Goal: Browse casually

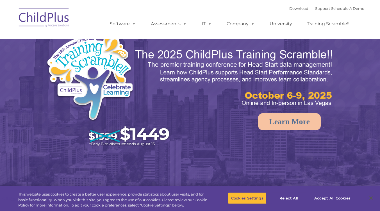
select select "MEDIUM"
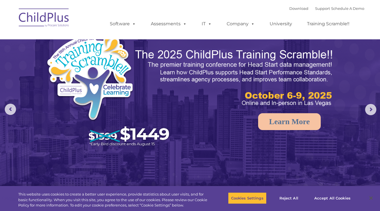
click at [45, 19] on img at bounding box center [44, 18] width 56 height 28
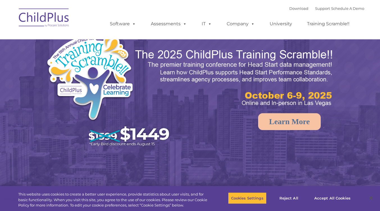
select select "MEDIUM"
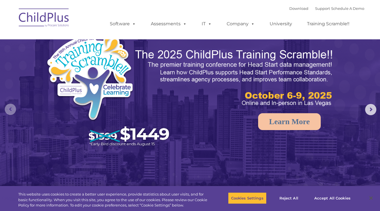
click at [13, 105] on rs-arrow at bounding box center [10, 109] width 11 height 11
